Goal: Task Accomplishment & Management: Manage account settings

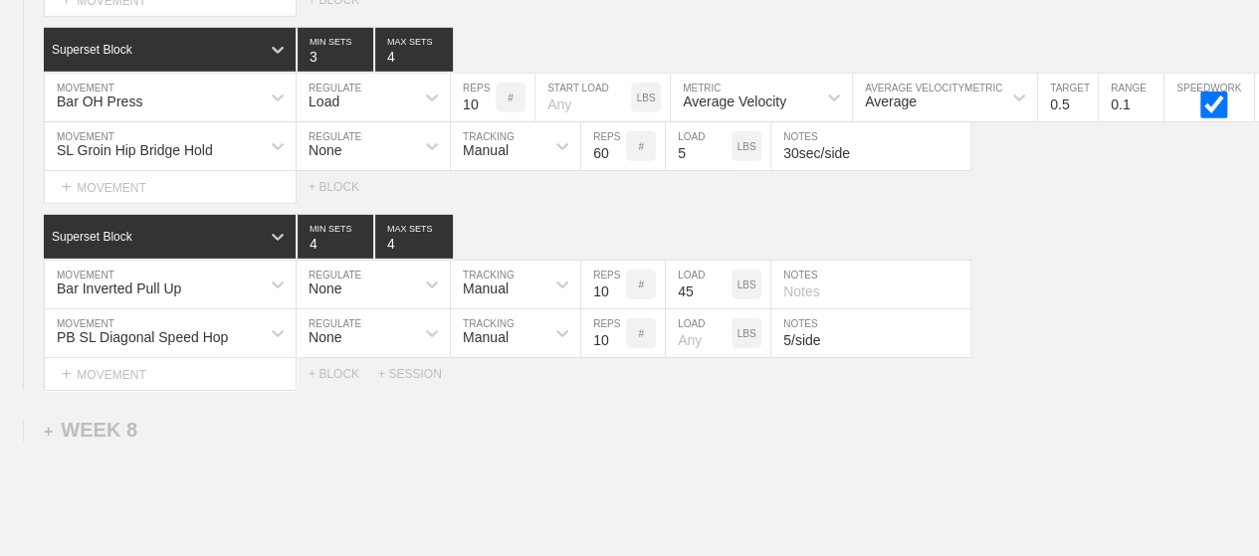
scroll to position [14596, 0]
click at [1049, 171] on div "Select... MOVEMENT + MOVEMENT + BLOCK" at bounding box center [629, 187] width 1259 height 32
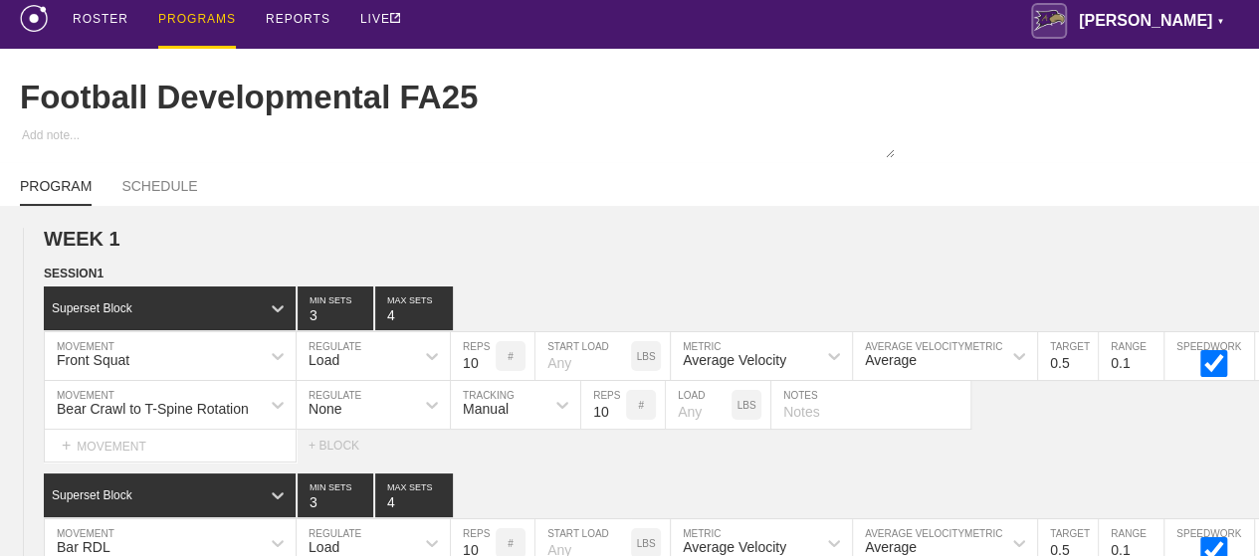
scroll to position [0, 0]
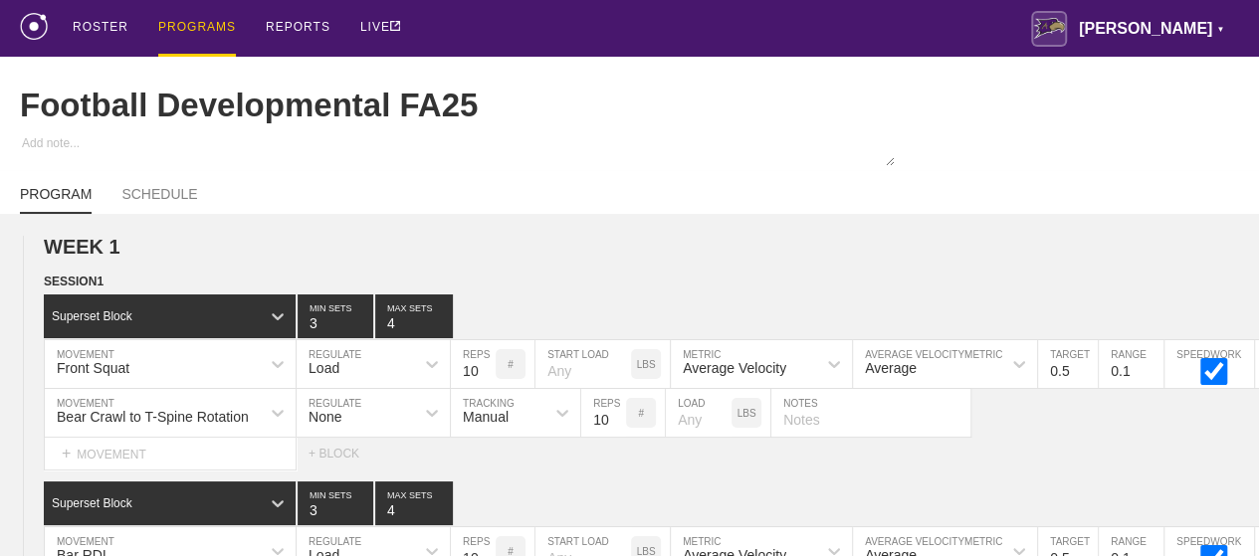
click at [177, 34] on div "PROGRAMS" at bounding box center [197, 28] width 78 height 57
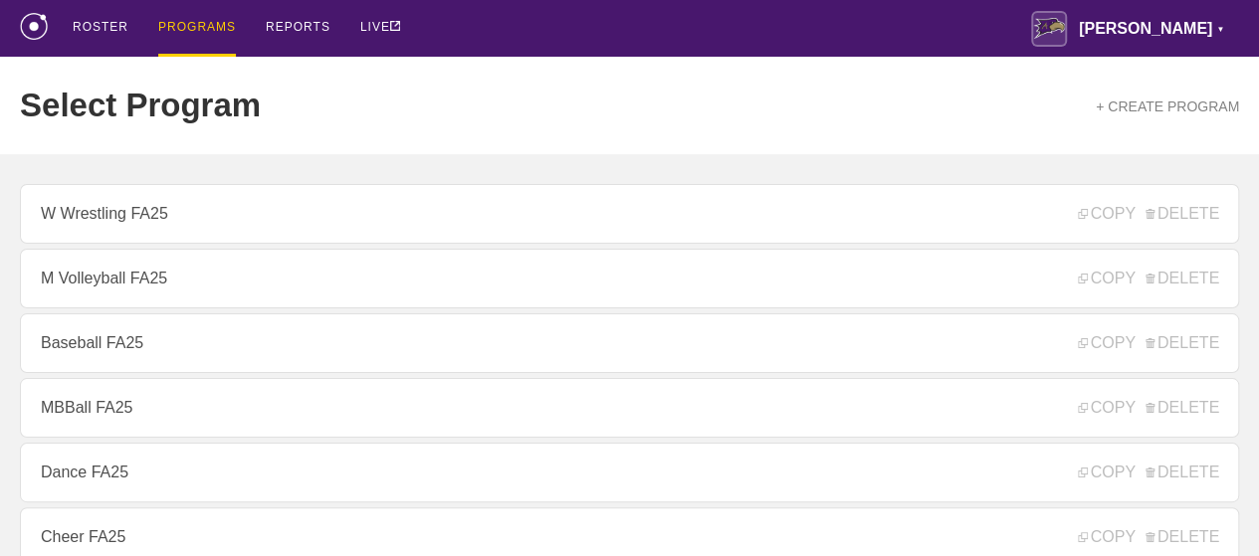
click at [484, 40] on div "ROSTER PROGRAMS REPORTS LIVE [PERSON_NAME] ▼ [PERSON_NAME][EMAIL_ADDRESS][PERSO…" at bounding box center [630, 28] width 1220 height 57
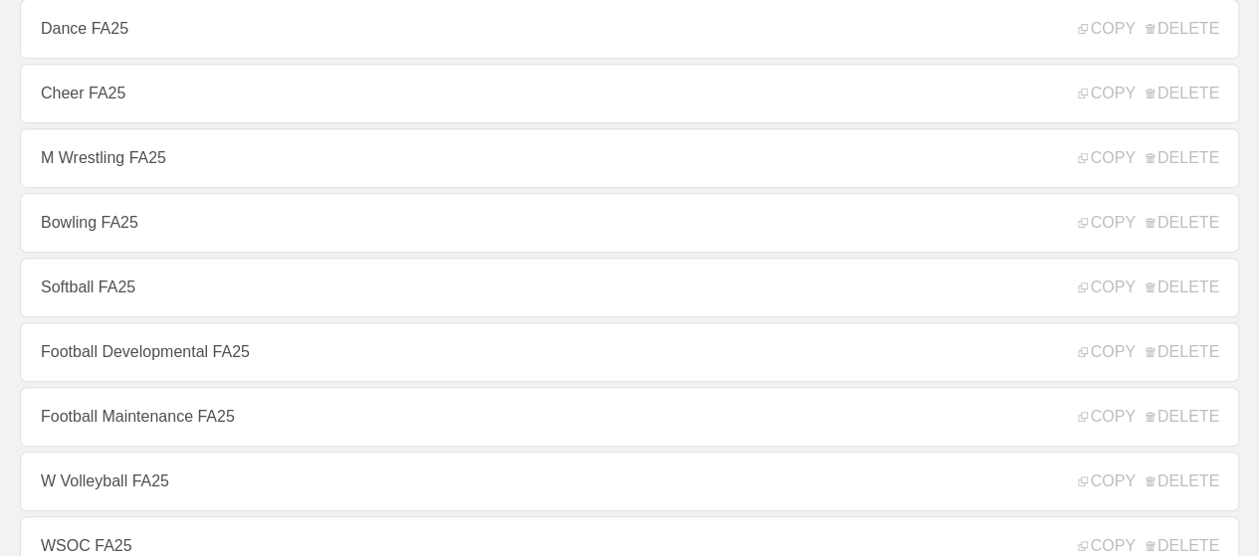
scroll to position [478, 0]
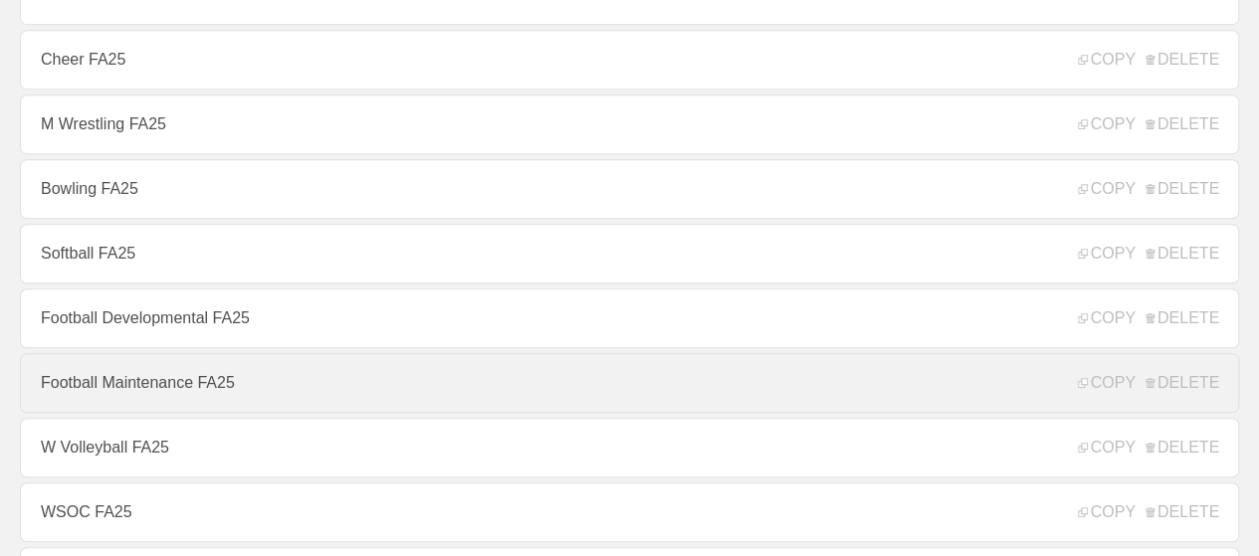
click at [145, 405] on link "Football Maintenance FA25" at bounding box center [630, 383] width 1220 height 60
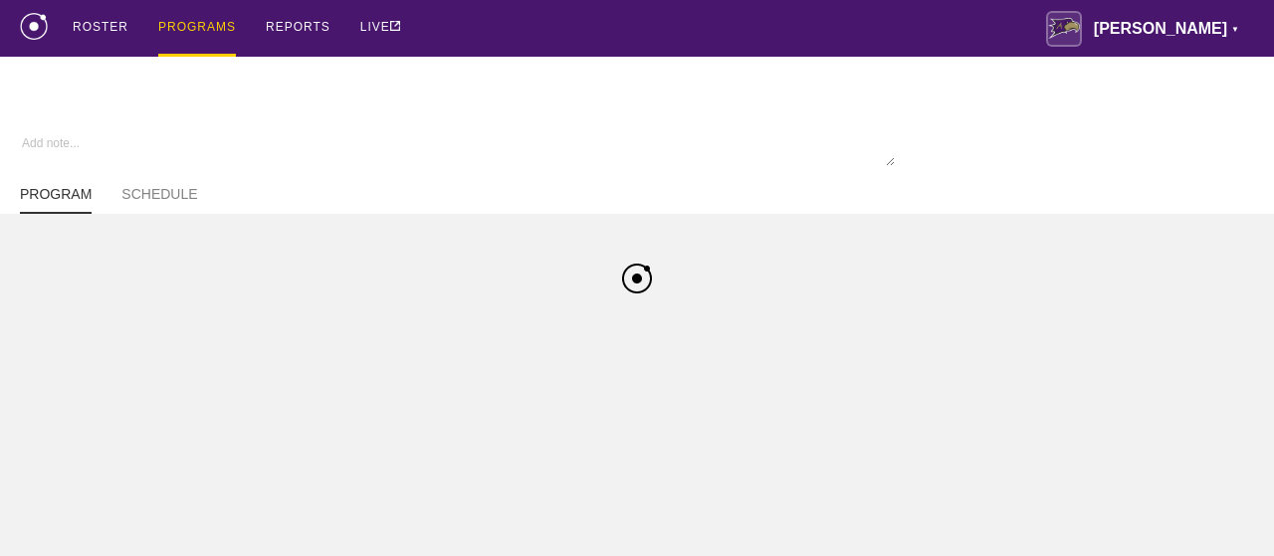
type textarea "x"
type input "Football Maintenance FA25"
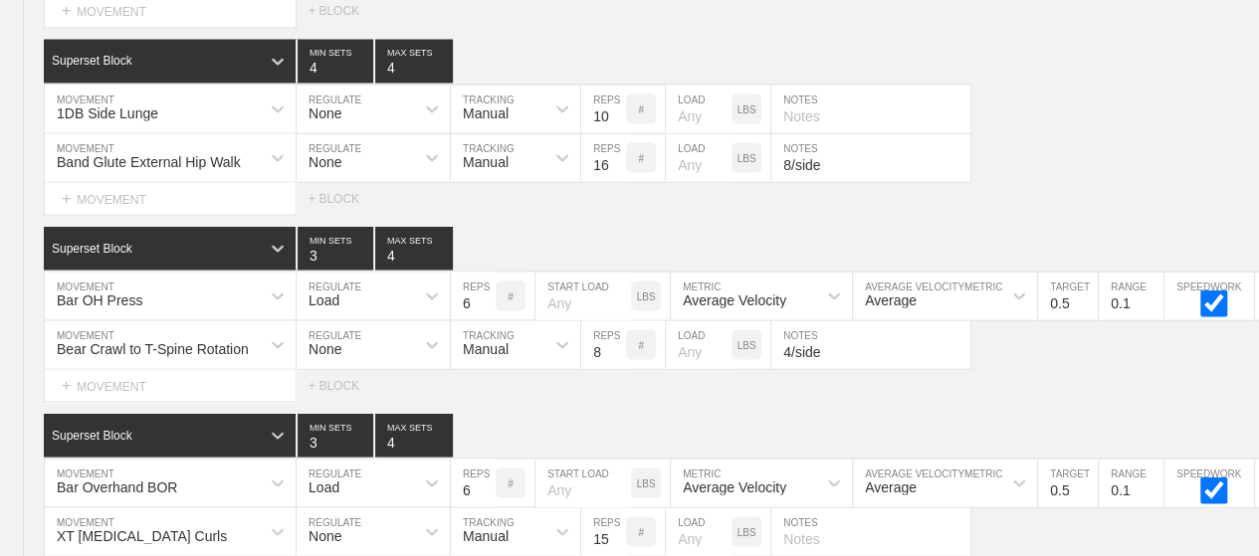
scroll to position [13358, 0]
